Goal: Navigation & Orientation: Find specific page/section

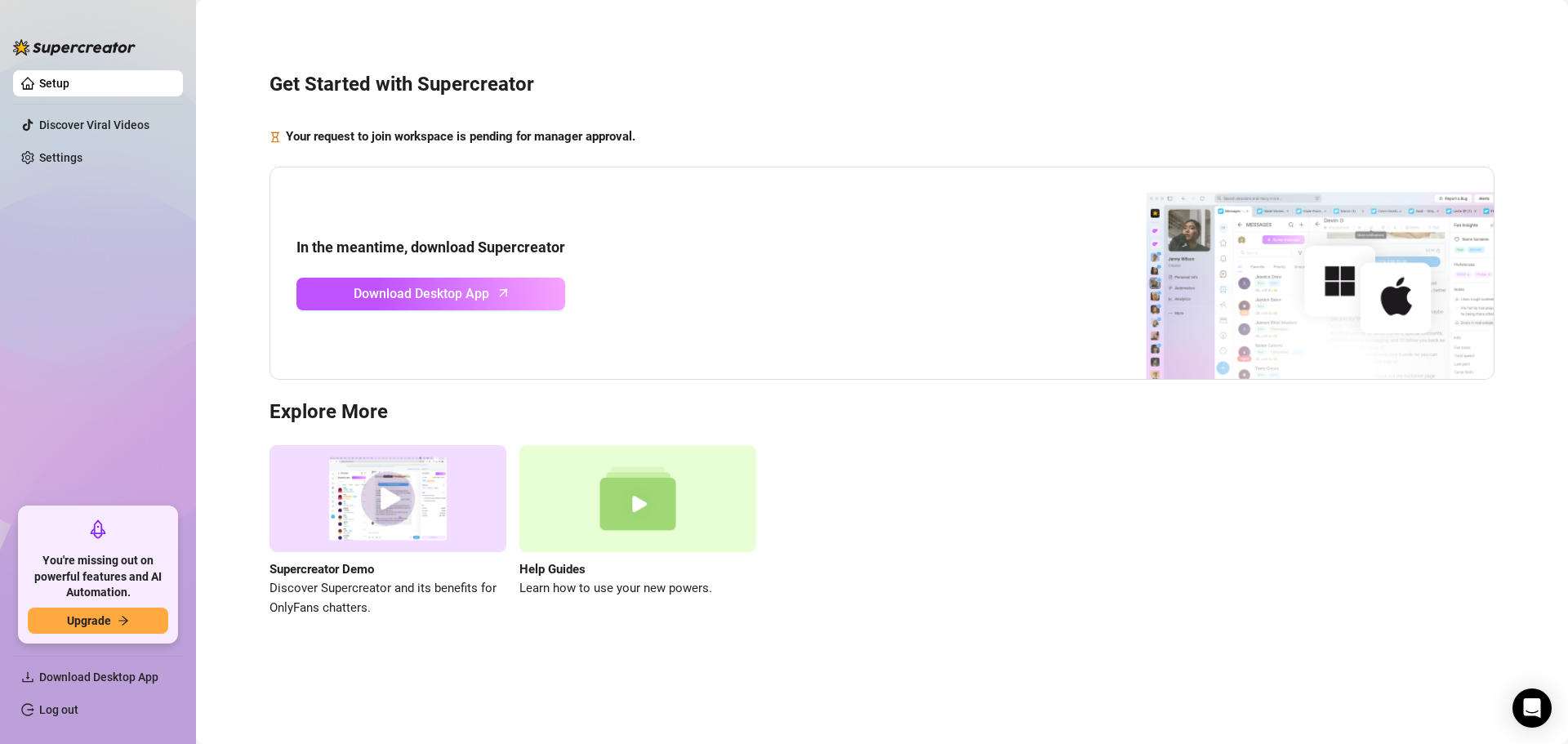
click at [572, 90] on h3 "Get Started with Supercreator" at bounding box center [882, 85] width 1225 height 26
drag, startPoint x: 1065, startPoint y: 680, endPoint x: 706, endPoint y: 420, distance: 443.3
click at [1065, 680] on main "Get Started with Supercreator Your request to join workspace is pending for man…" at bounding box center [882, 372] width 1372 height 744
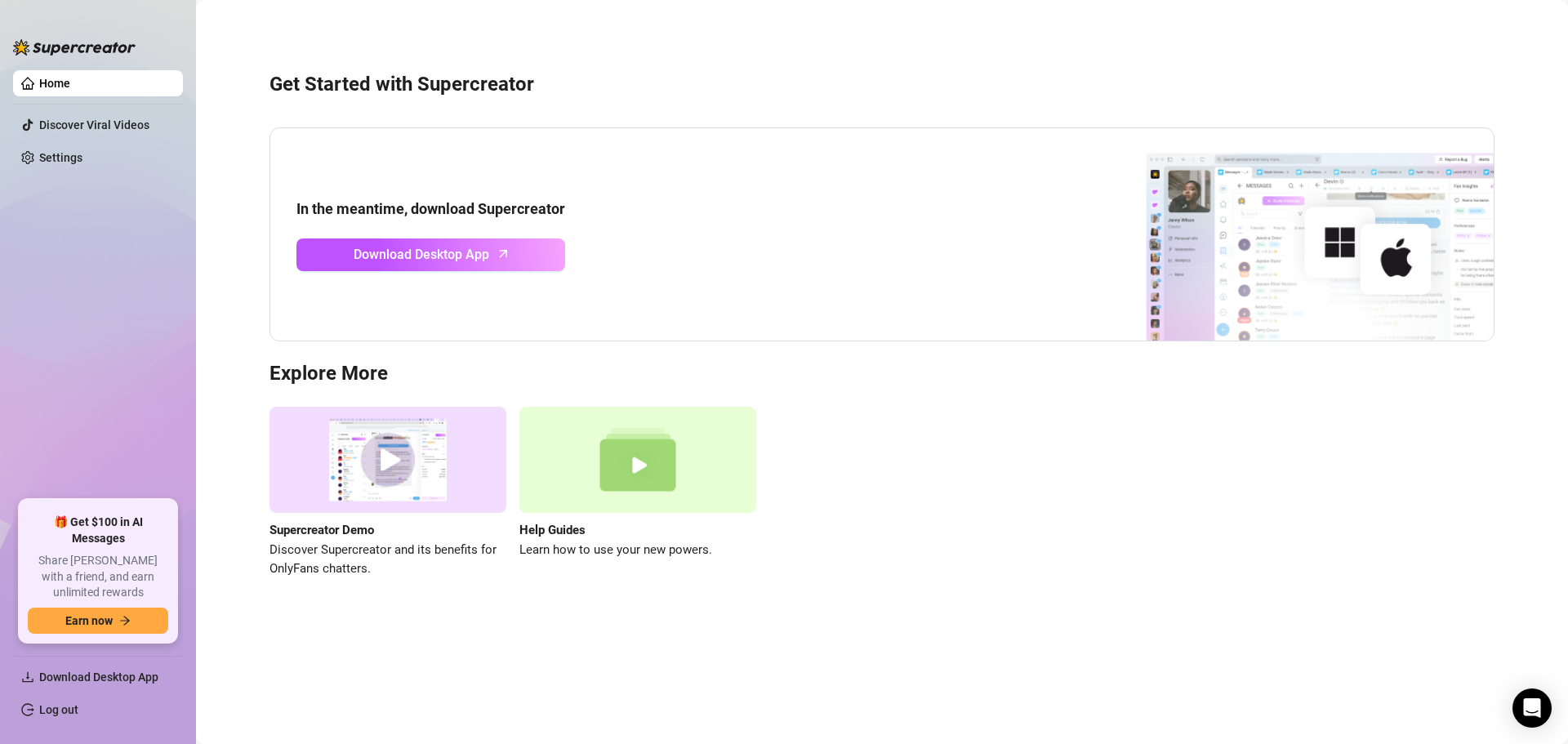
click at [357, 141] on div "In the meantime, download Supercreator Download Desktop App" at bounding box center [882, 234] width 1225 height 214
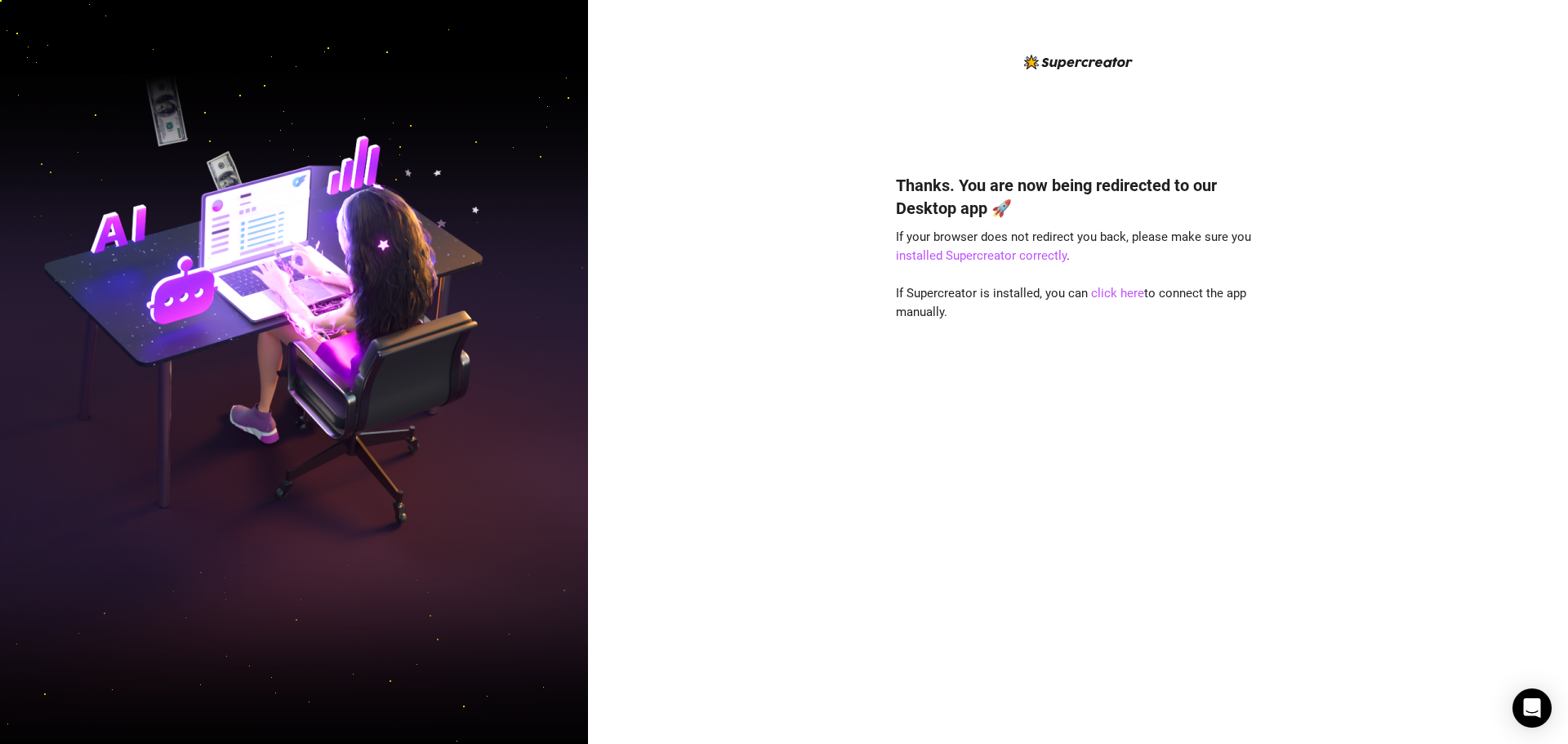
click at [1305, 336] on div "Thanks. You are now being redirected to our Desktop app 🚀 If your browser does …" at bounding box center [1078, 372] width 980 height 744
click at [1504, 302] on div "Thanks. You are now being redirected to our Desktop app 🚀 If your browser does …" at bounding box center [1078, 372] width 980 height 744
